Goal: Obtain resource: Download file/media

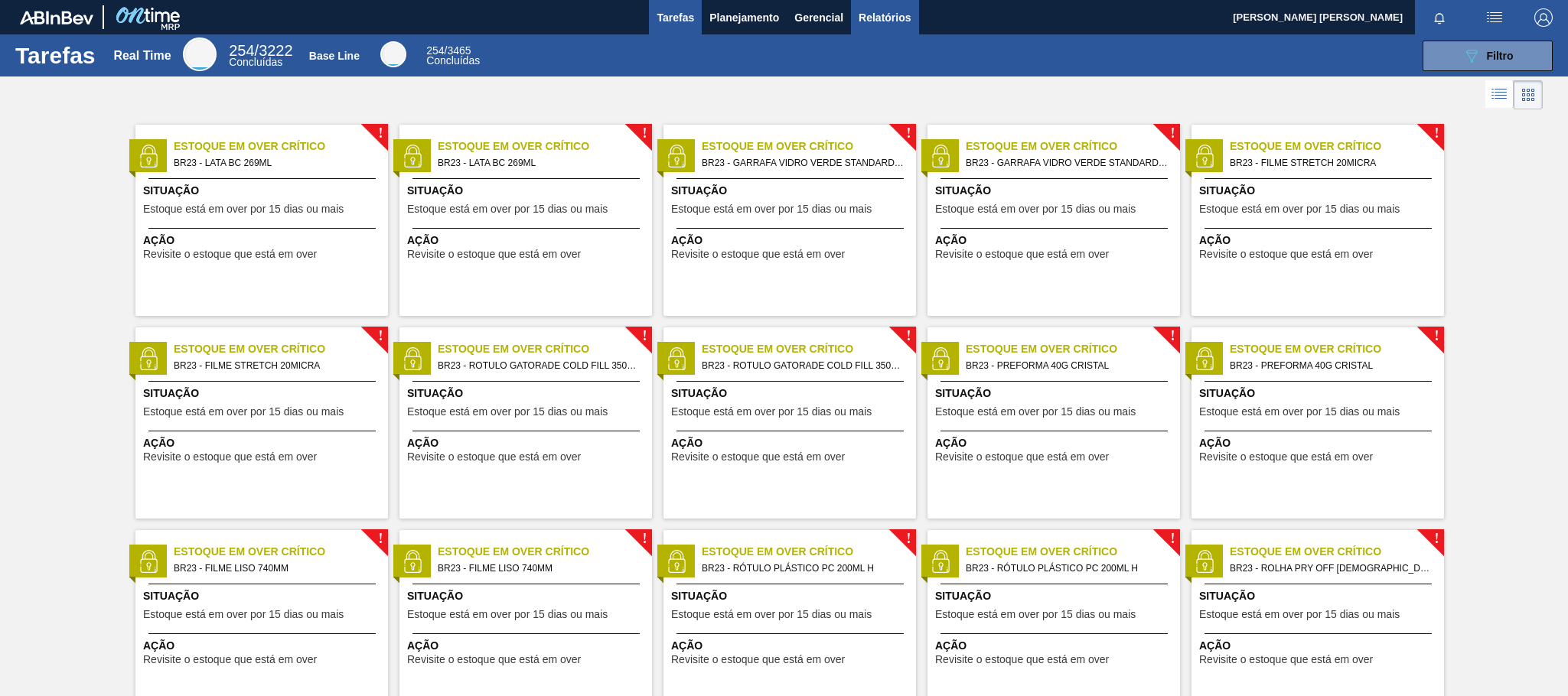
click at [866, 17] on span "Relatórios" at bounding box center [884, 18] width 52 height 18
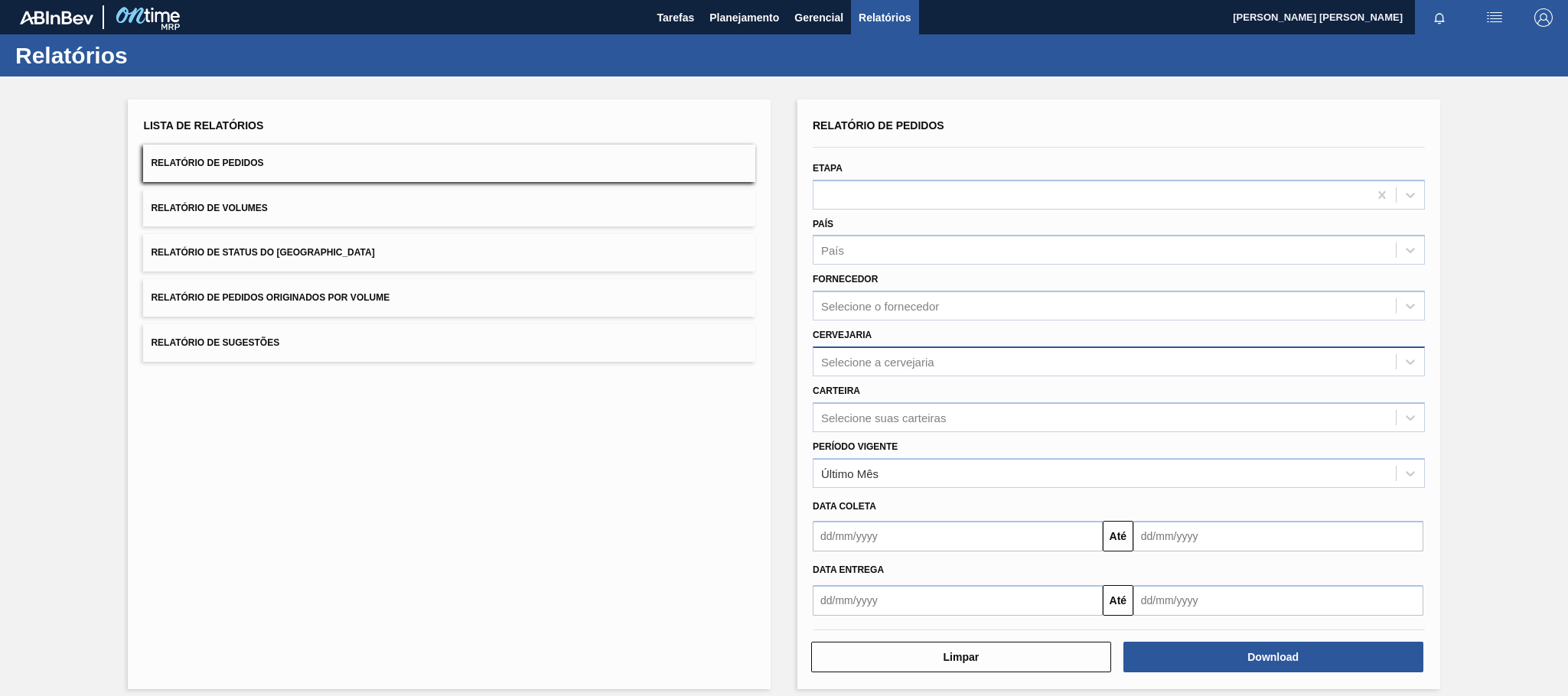
click at [887, 357] on div "Selecione a cervejaria" at bounding box center [878, 361] width 113 height 13
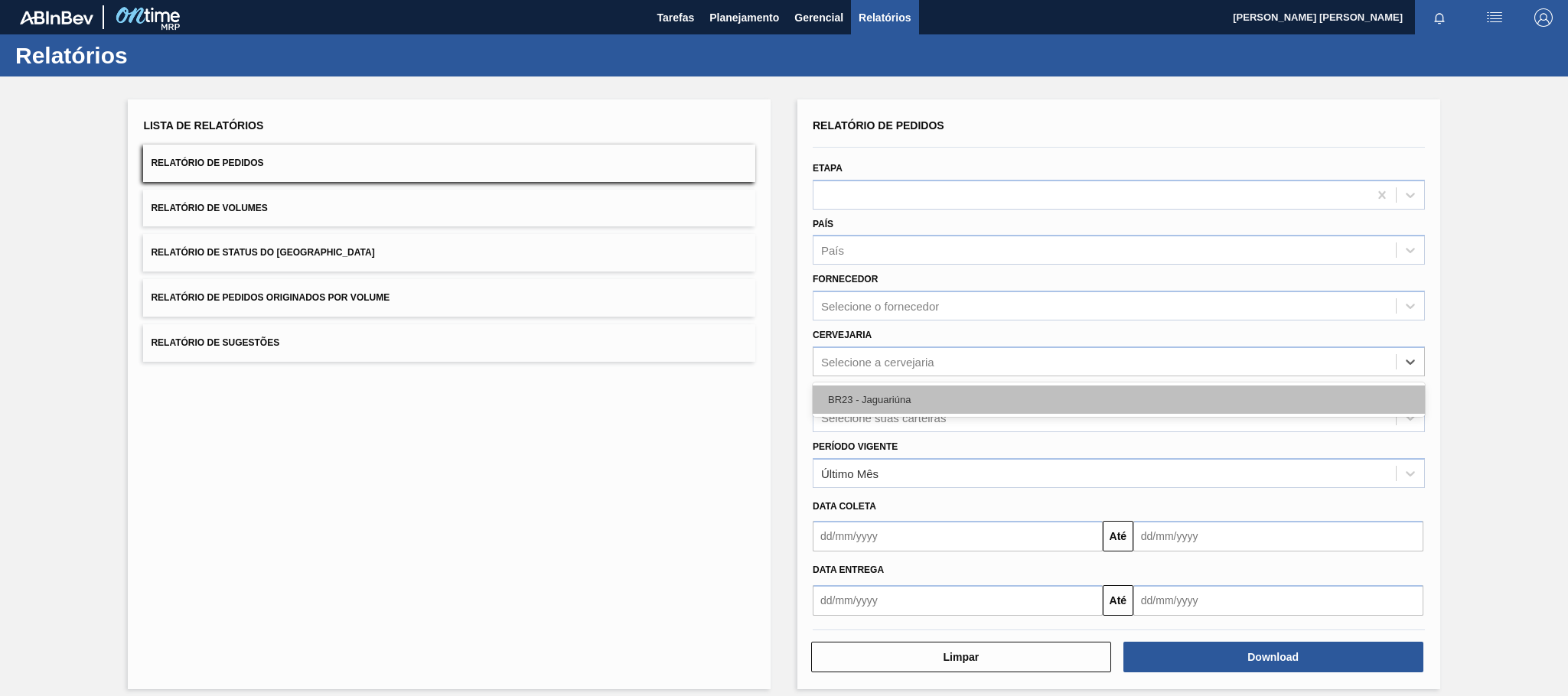
click at [849, 388] on div "BR23 - Jaguariúna" at bounding box center [1118, 399] width 612 height 29
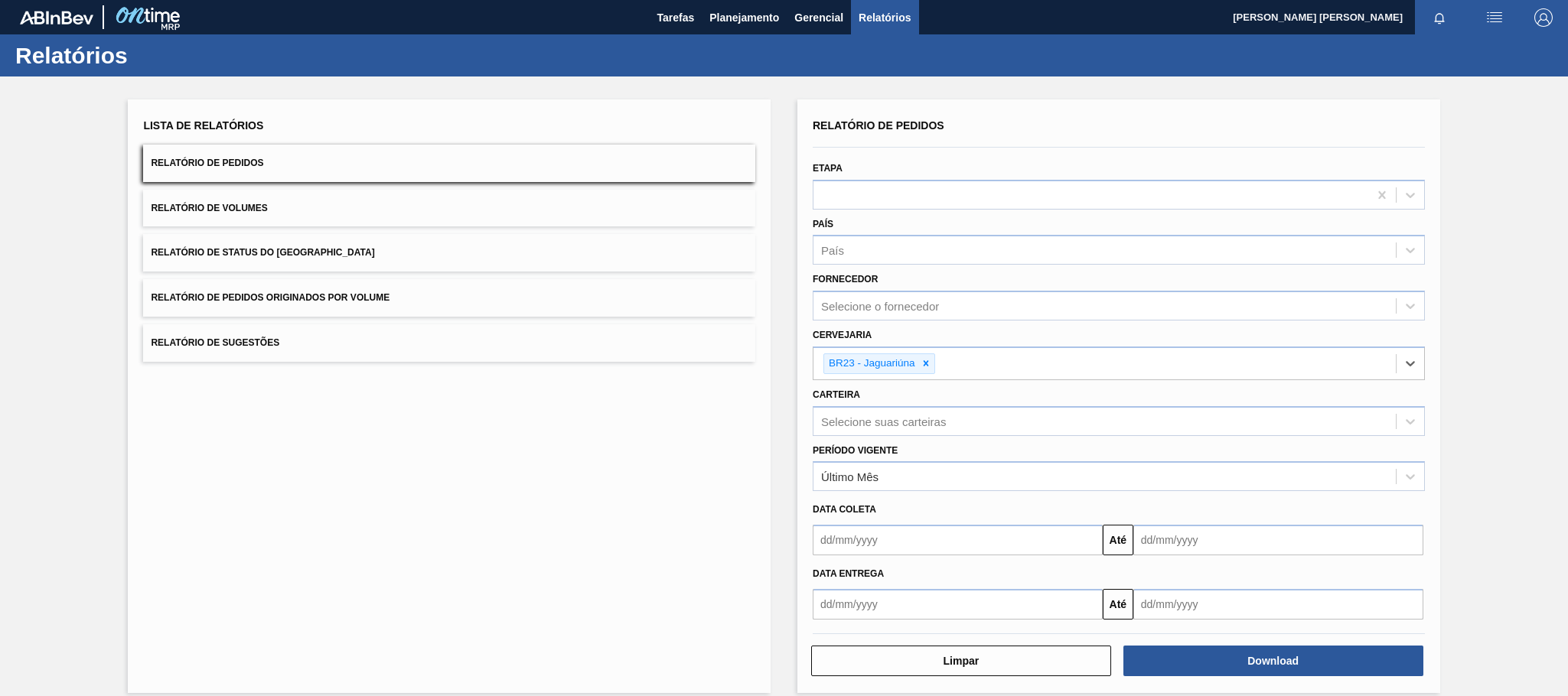
click at [878, 604] on input "text" at bounding box center [957, 604] width 290 height 30
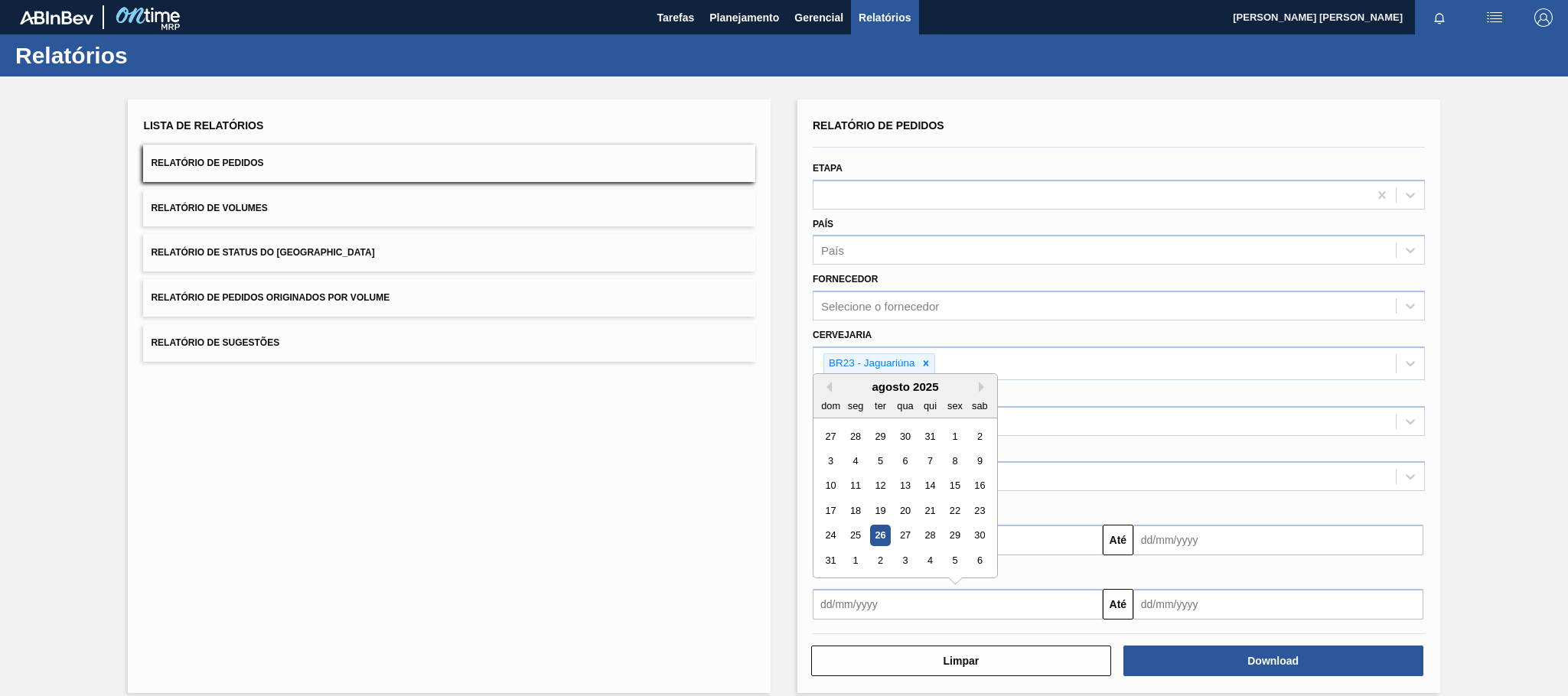
click at [875, 539] on div "26" at bounding box center [880, 536] width 20 height 20
type input "[DATE]"
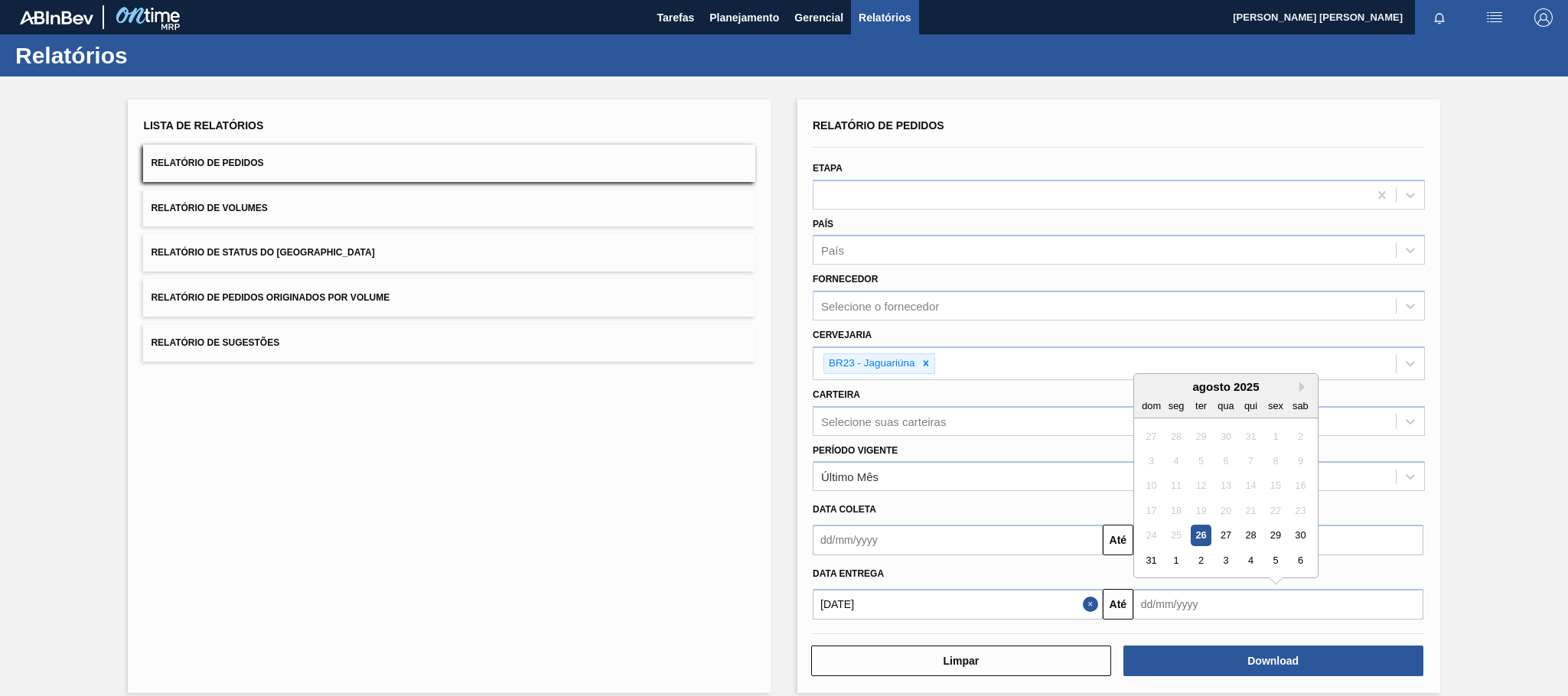
click at [1153, 601] on input "text" at bounding box center [1278, 604] width 290 height 30
click at [1298, 386] on div "agosto 2025" at bounding box center [1225, 386] width 183 height 13
click at [1306, 389] on button "Next Month" at bounding box center [1304, 387] width 11 height 11
click at [1275, 515] on div "26" at bounding box center [1275, 511] width 20 height 20
type input "[DATE]"
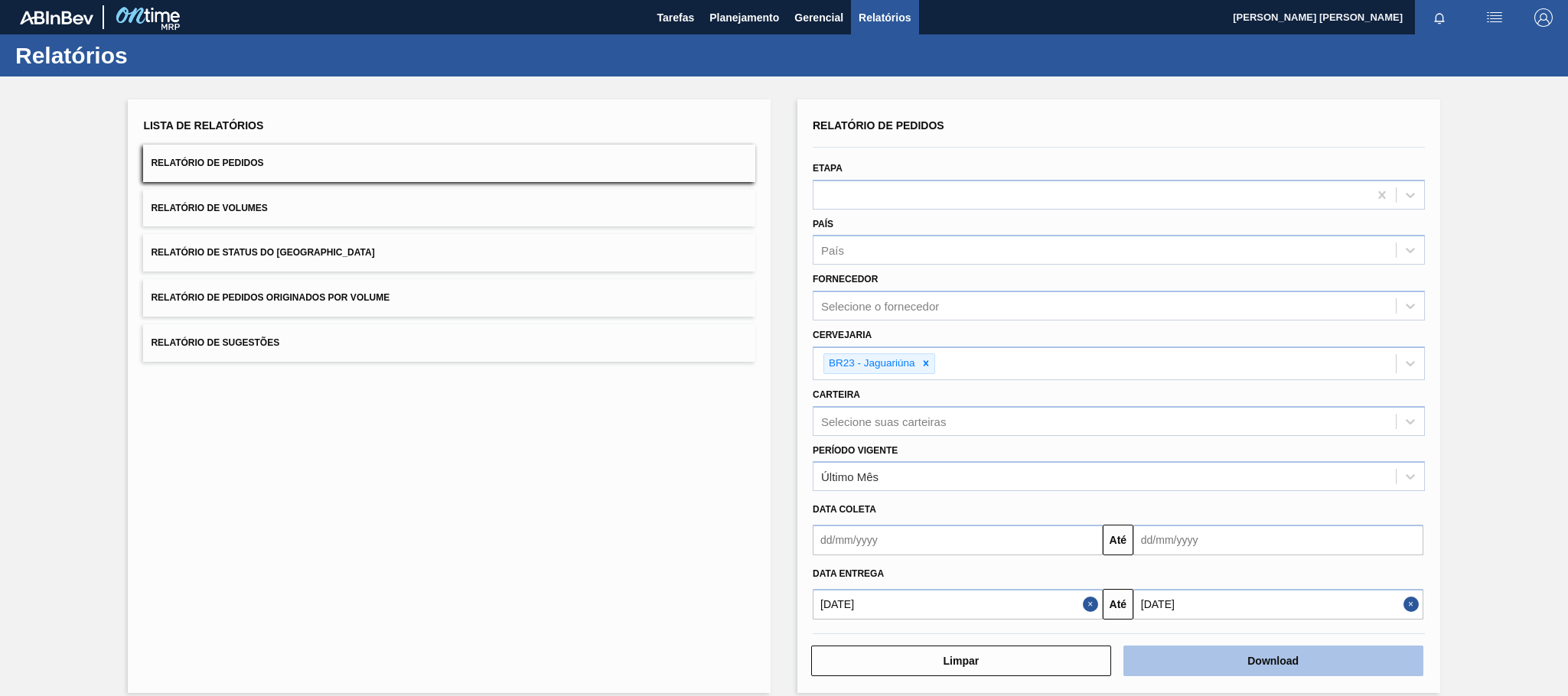
click at [1283, 656] on button "Download" at bounding box center [1272, 660] width 300 height 30
